Goal: Check status: Check status

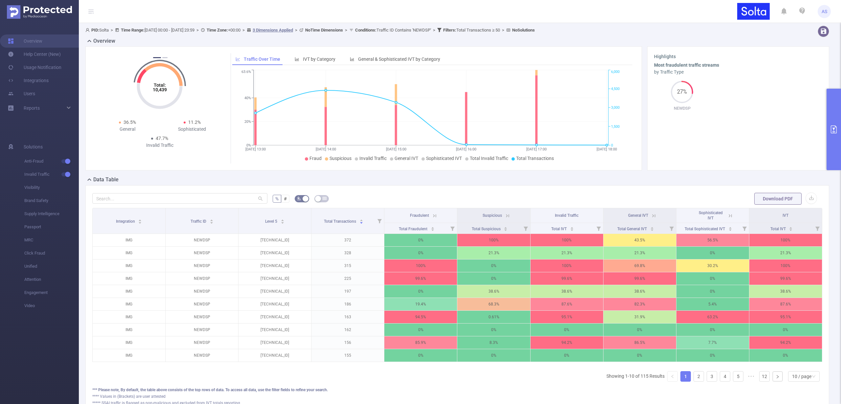
scroll to position [55, 0]
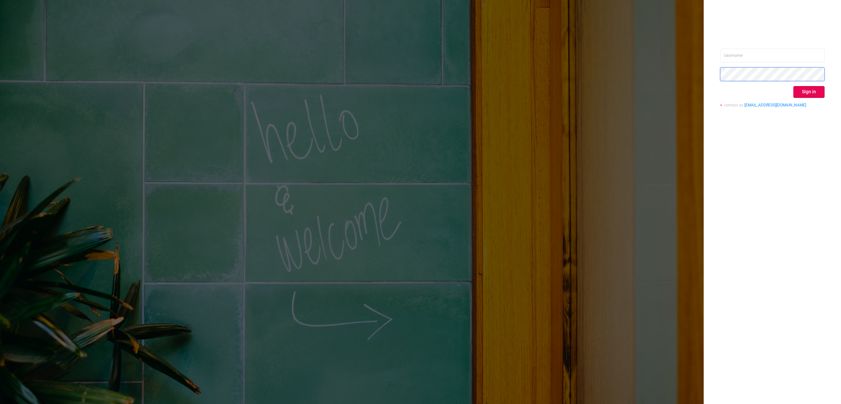
type input "[PERSON_NAME][EMAIL_ADDRESS][DOMAIN_NAME]"
click at [803, 92] on button "Sign in" at bounding box center [808, 92] width 31 height 12
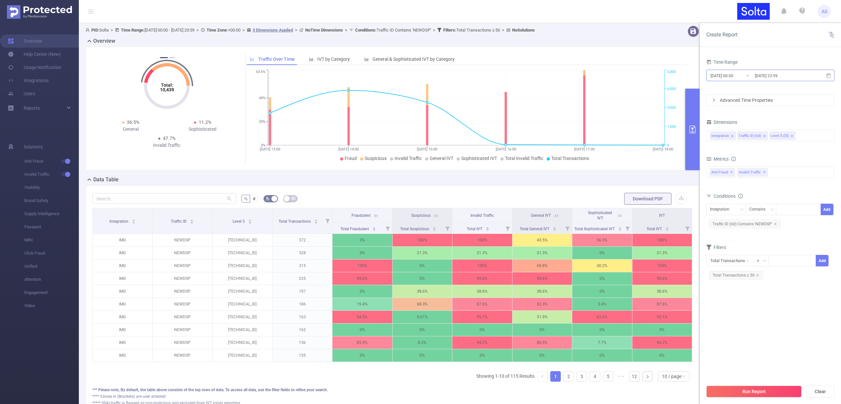
click at [765, 73] on input "[DATE] 23:59" at bounding box center [780, 75] width 53 height 9
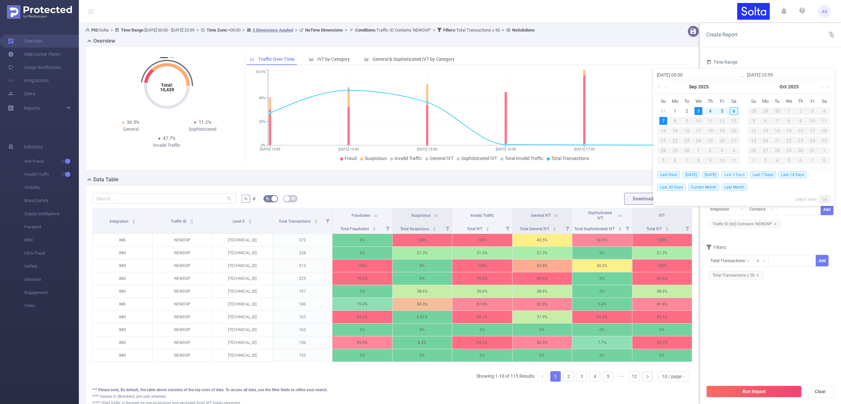
click at [742, 176] on span "Last 3 Days" at bounding box center [734, 174] width 26 height 7
type input "2025-09-03 00:00"
type input "2025-09-06 23:59"
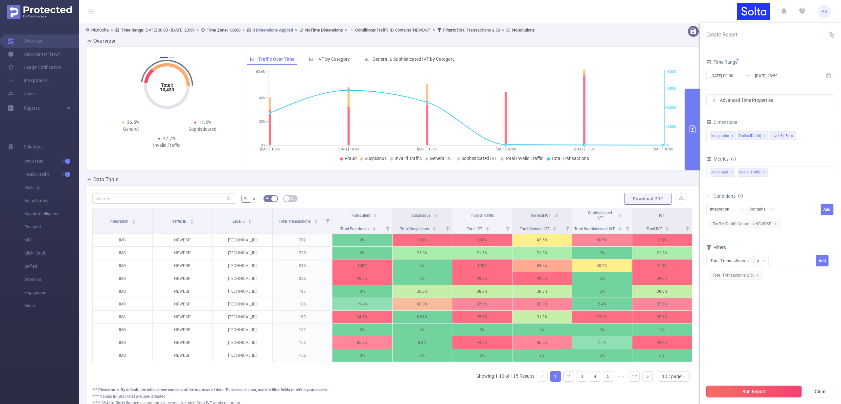
click at [766, 390] on button "Run Report" at bounding box center [753, 392] width 95 height 12
